Goal: Task Accomplishment & Management: Use online tool/utility

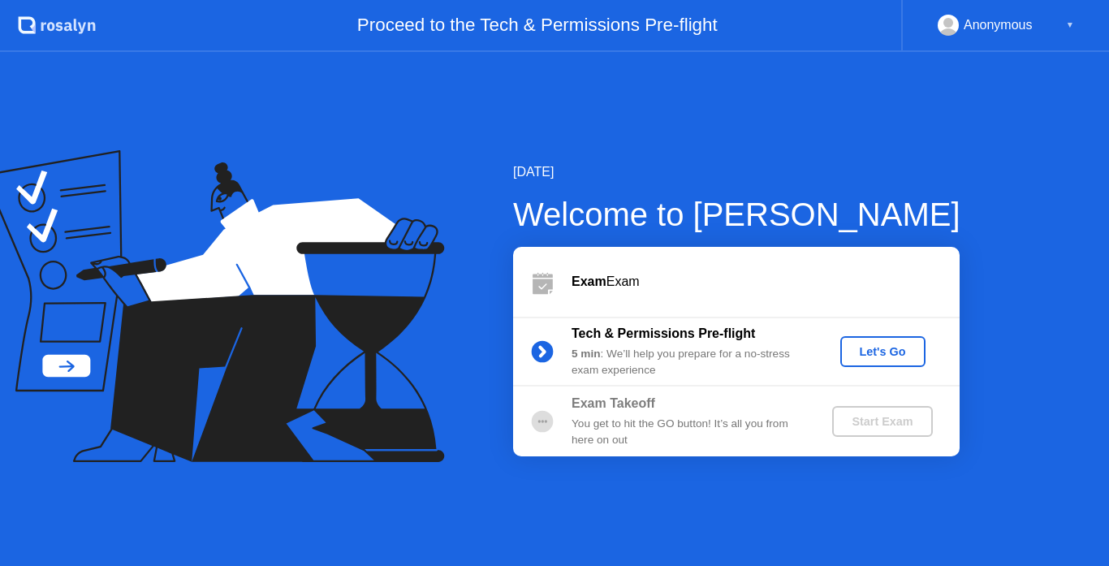
click at [872, 351] on div "Let's Go" at bounding box center [883, 351] width 72 height 13
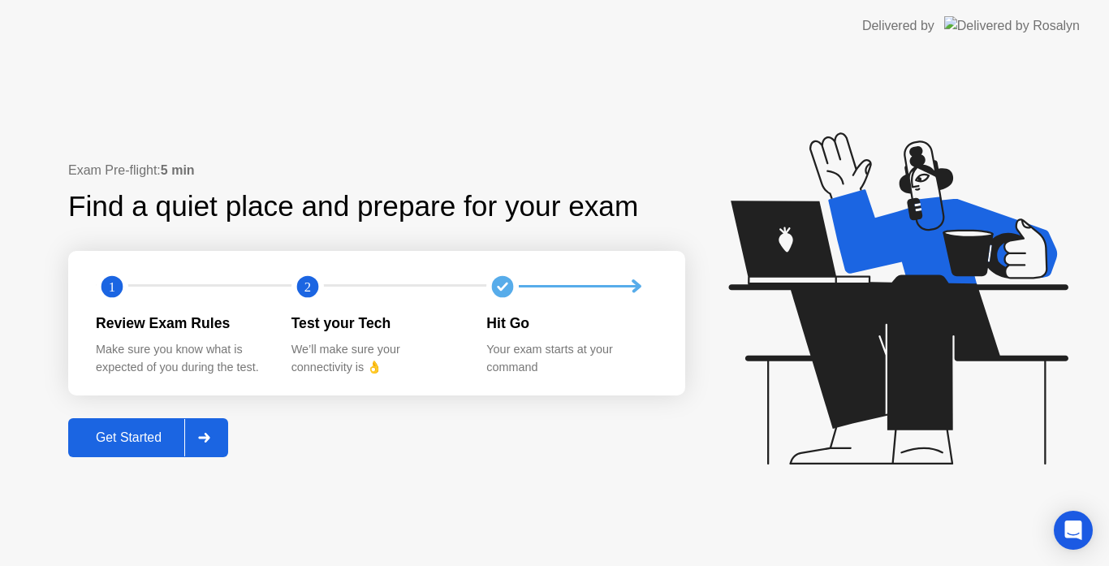
click at [147, 427] on button "Get Started" at bounding box center [148, 437] width 160 height 39
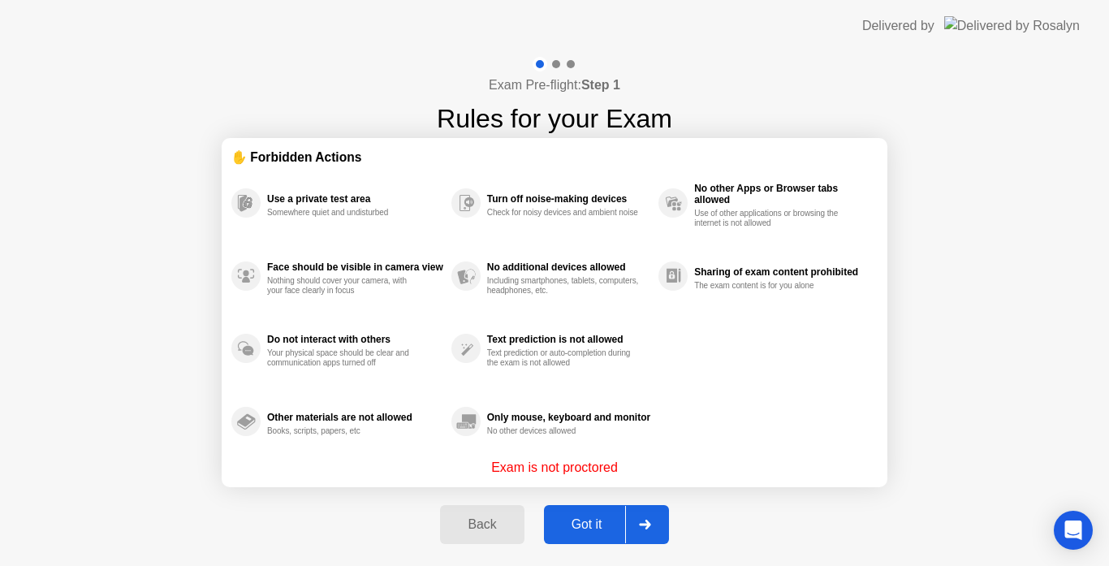
click at [573, 528] on div "Got it" at bounding box center [587, 524] width 76 height 15
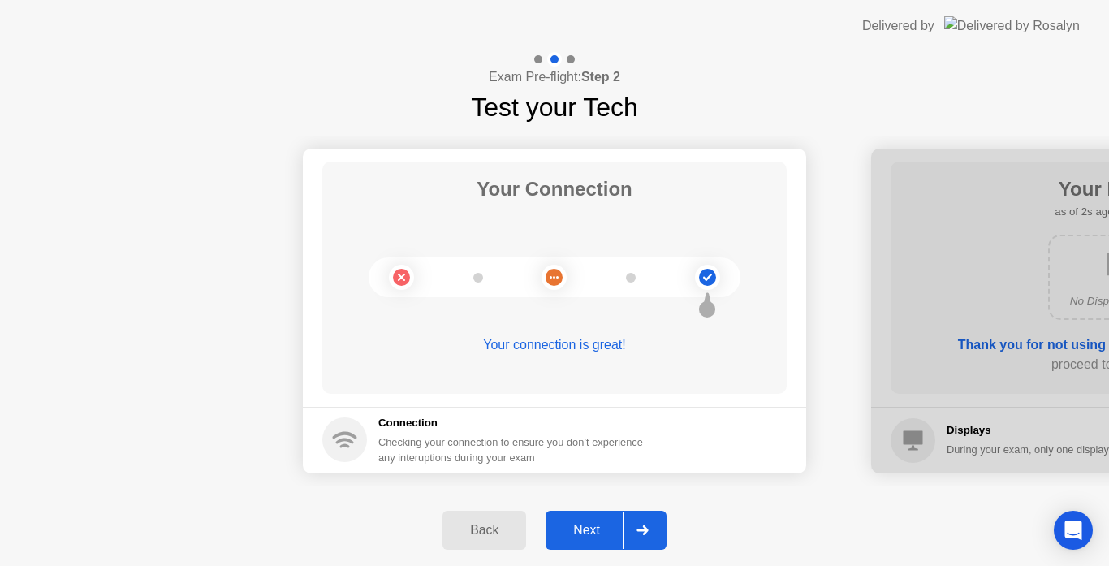
click at [636, 525] on div at bounding box center [642, 529] width 39 height 37
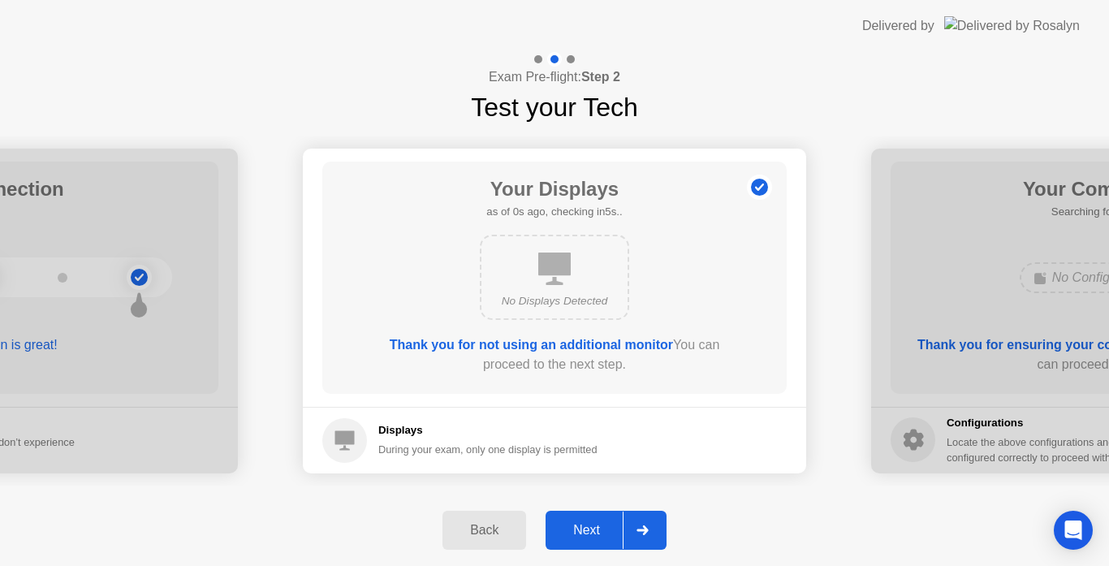
click at [636, 525] on div at bounding box center [642, 529] width 39 height 37
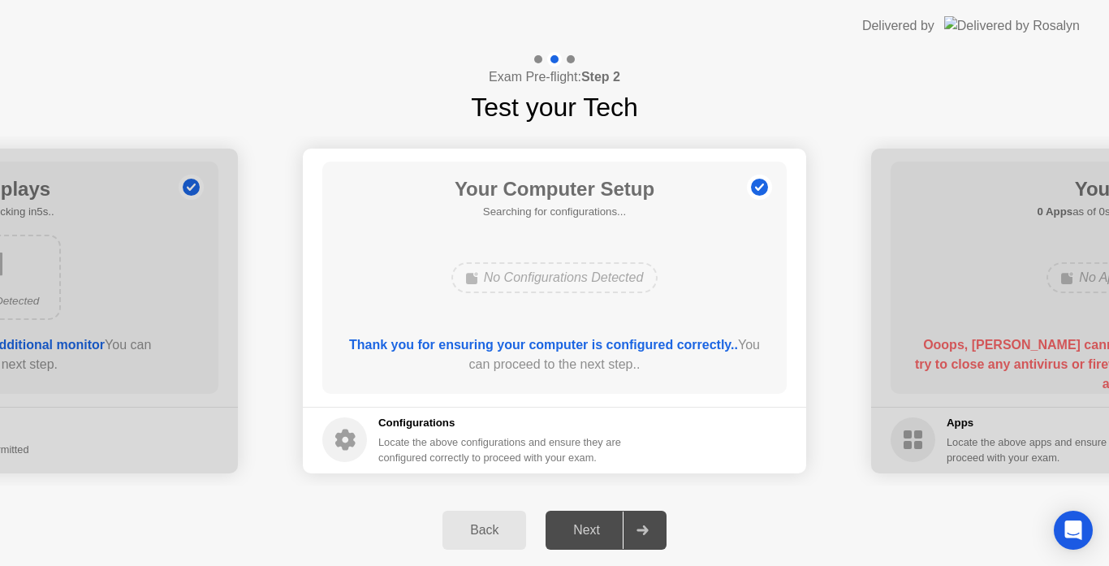
click at [636, 525] on div at bounding box center [642, 529] width 39 height 37
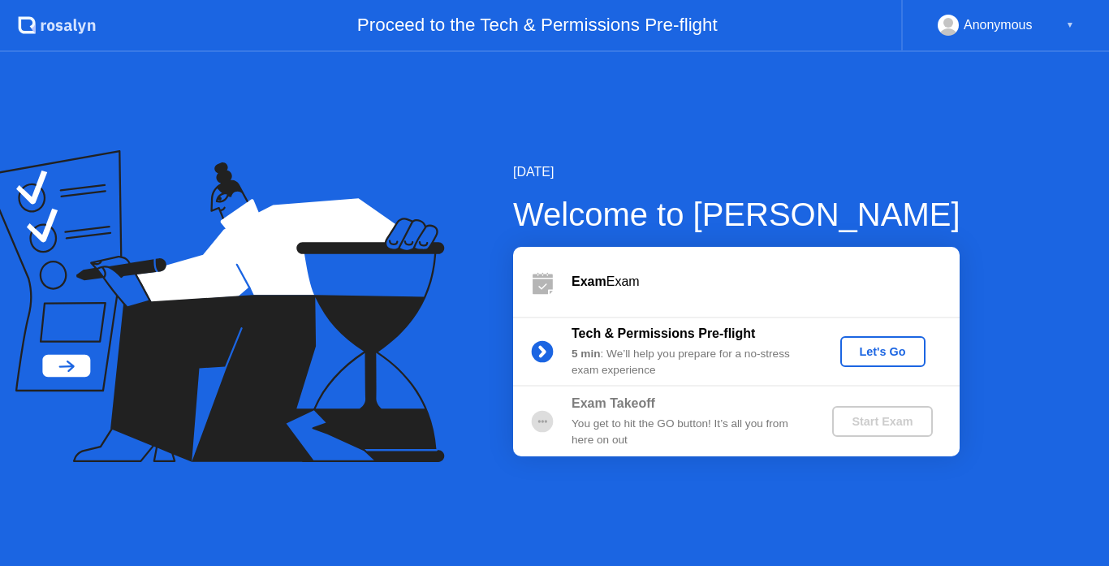
click at [885, 345] on div "Let's Go" at bounding box center [883, 351] width 72 height 13
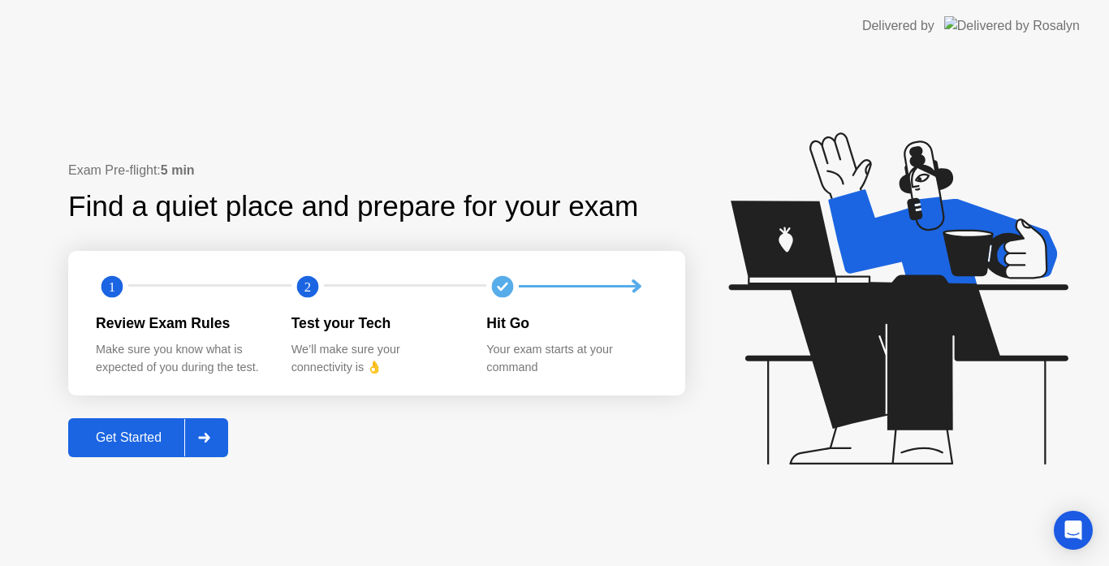
click at [123, 455] on button "Get Started" at bounding box center [148, 437] width 160 height 39
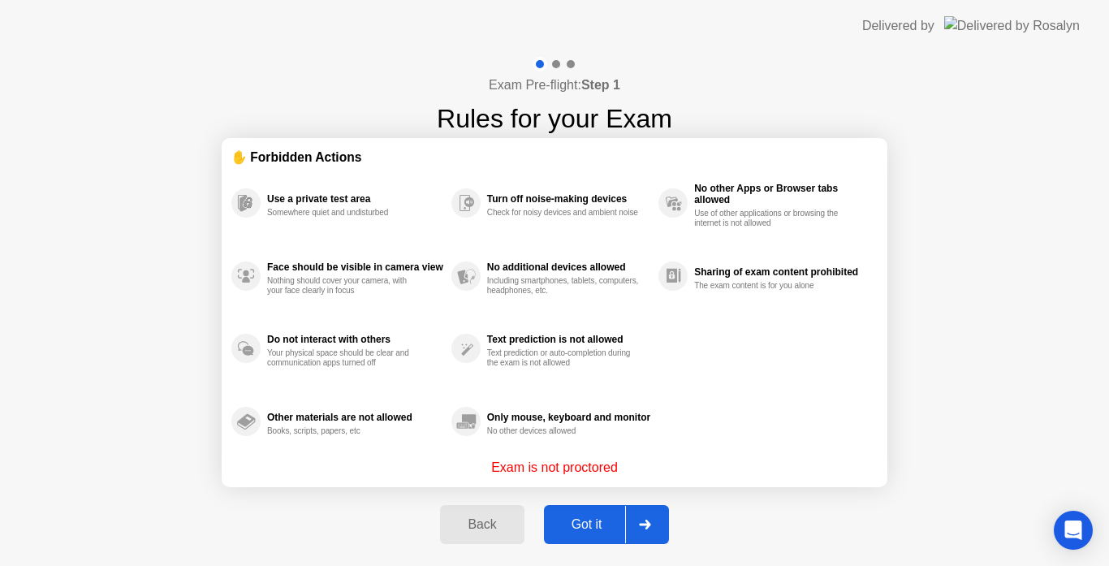
click at [573, 524] on div "Got it" at bounding box center [587, 524] width 76 height 15
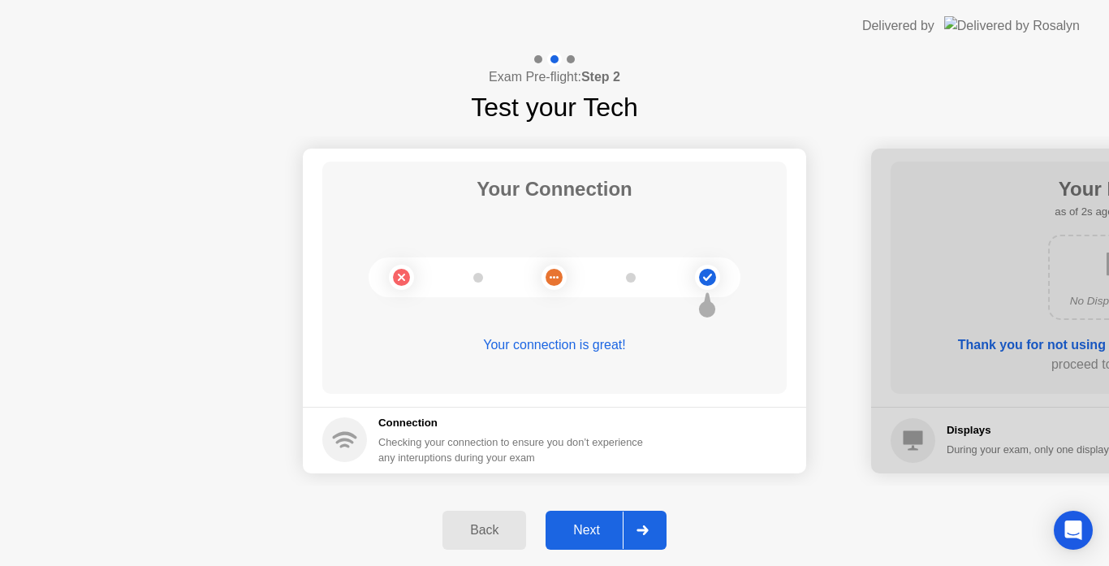
click at [618, 530] on div "Next" at bounding box center [586, 530] width 72 height 15
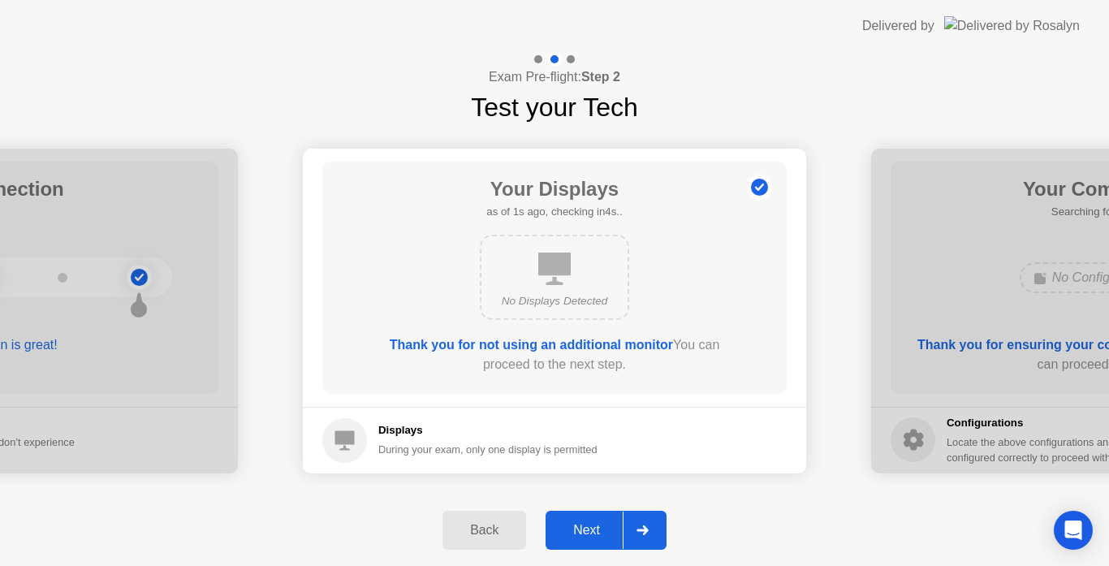
click at [618, 530] on div "Next" at bounding box center [586, 530] width 72 height 15
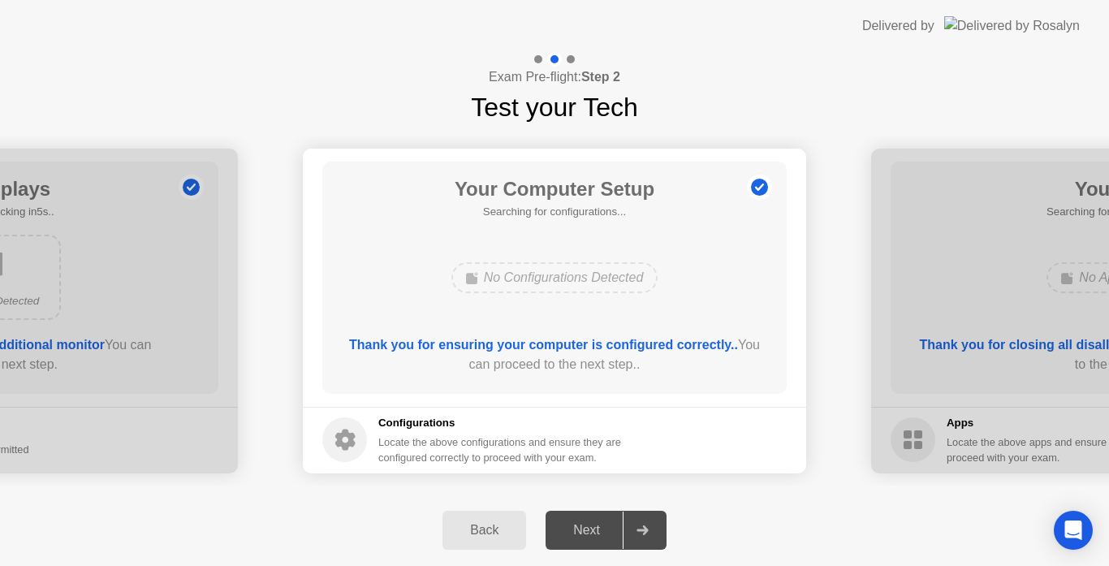
click at [618, 530] on div "Next" at bounding box center [586, 530] width 72 height 15
click at [591, 524] on div "Next" at bounding box center [586, 530] width 72 height 15
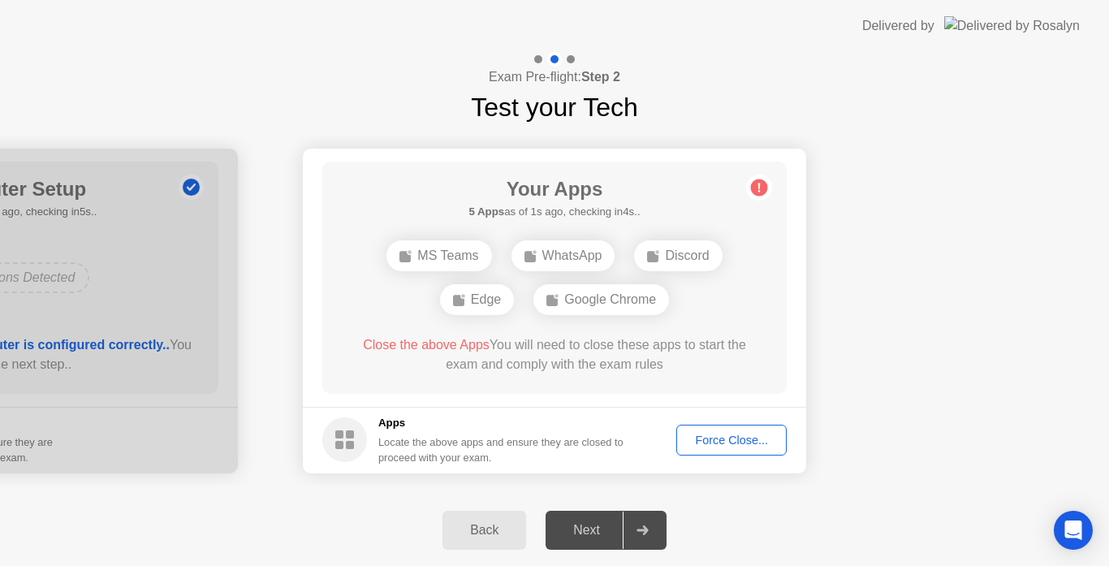
click at [752, 433] on div "Force Close..." at bounding box center [731, 439] width 99 height 13
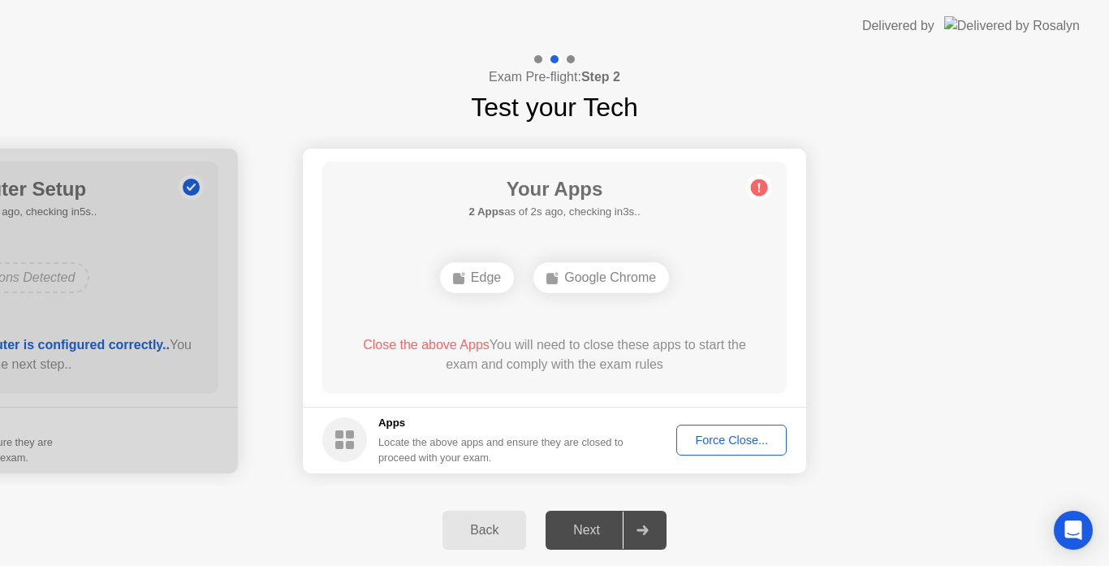
click at [714, 442] on div "Force Close..." at bounding box center [731, 439] width 99 height 13
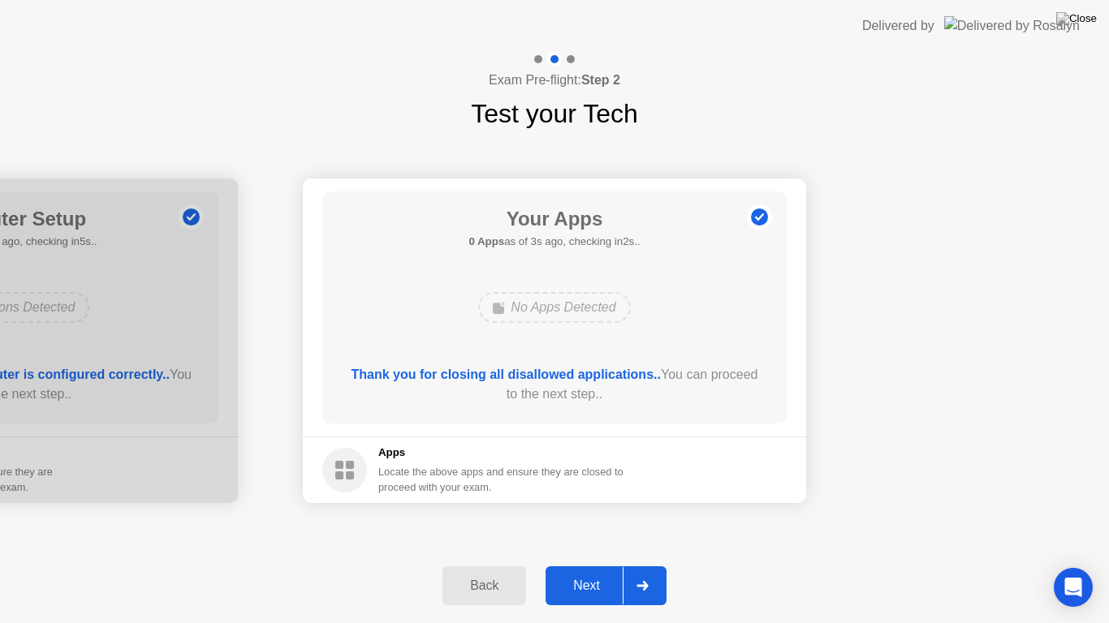
click at [575, 565] on div "Next" at bounding box center [586, 586] width 72 height 15
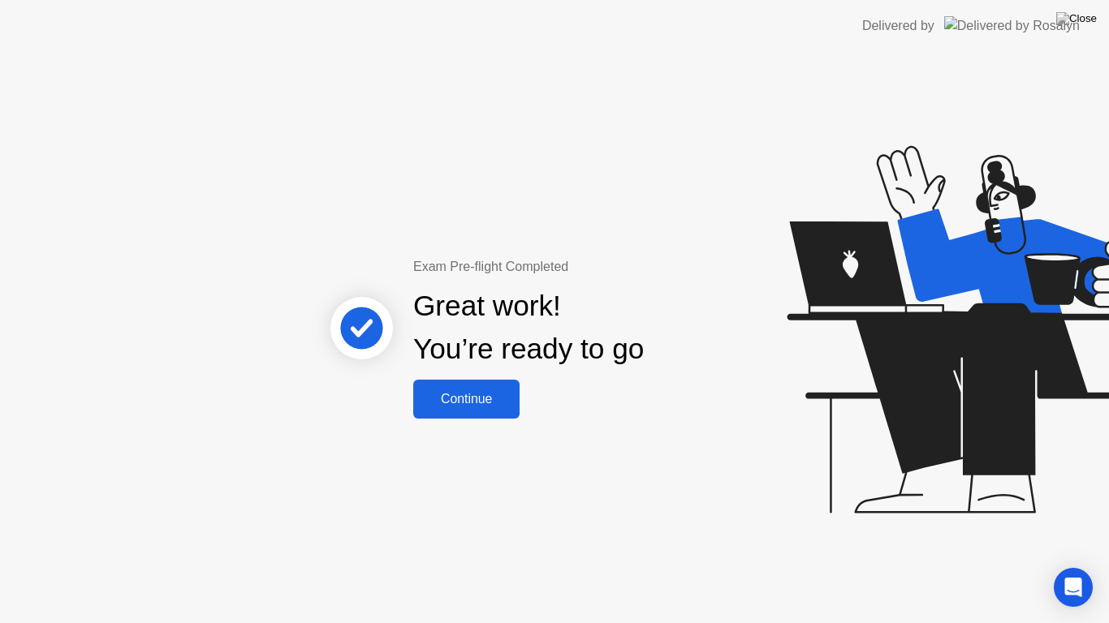
click at [492, 401] on div "Continue" at bounding box center [466, 399] width 97 height 15
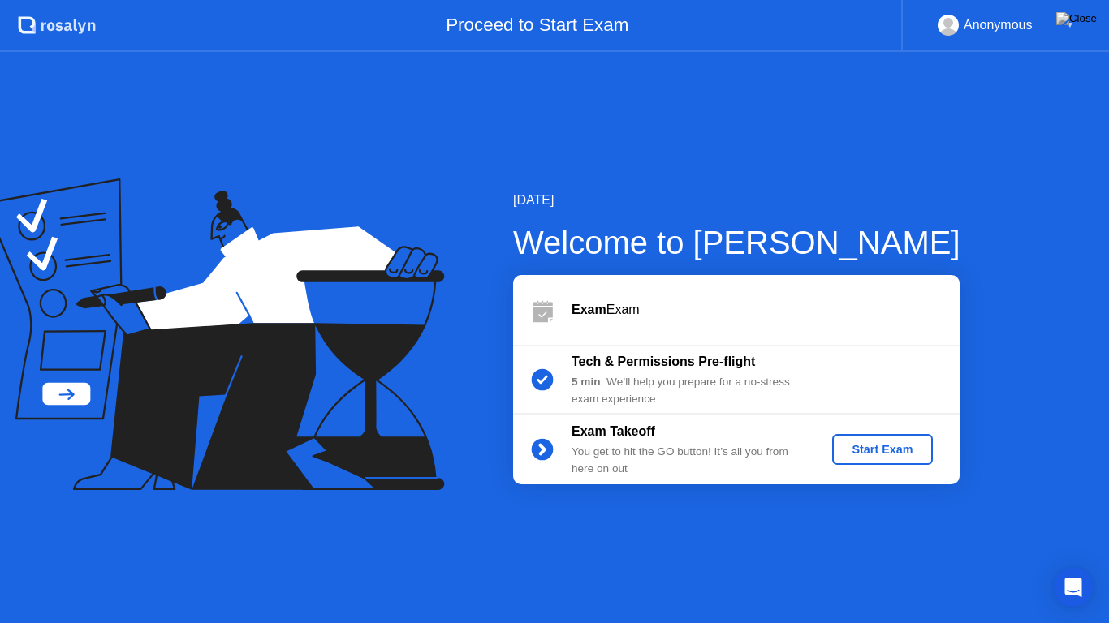
click at [873, 453] on div "Start Exam" at bounding box center [882, 449] width 87 height 13
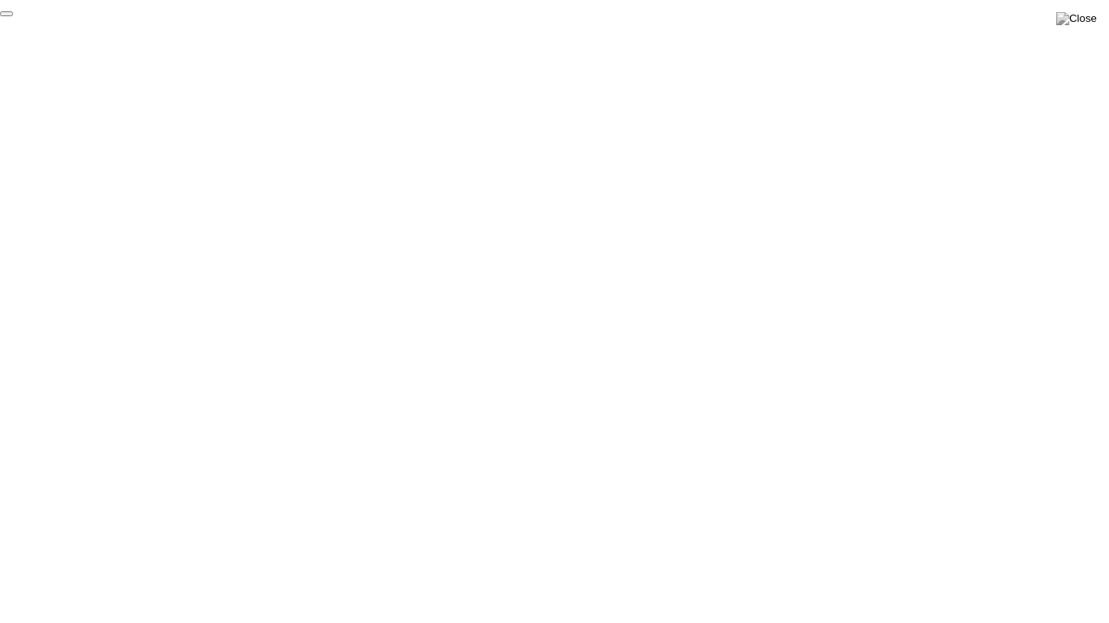
click div "End Proctoring Session"
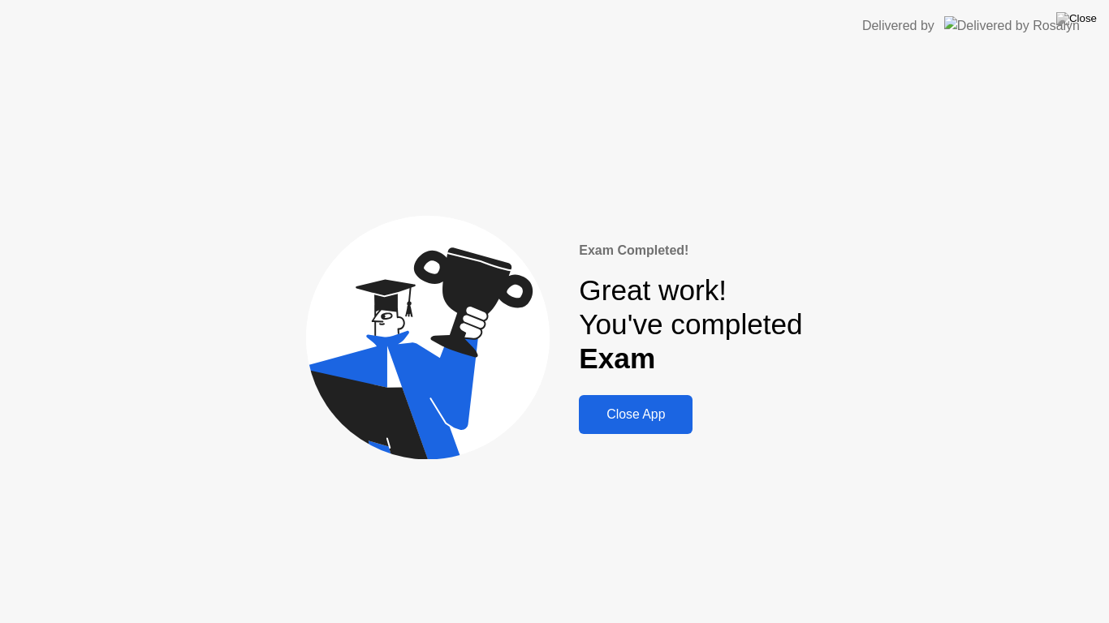
click at [632, 416] on div "Close App" at bounding box center [636, 415] width 104 height 15
